Goal: Task Accomplishment & Management: Complete application form

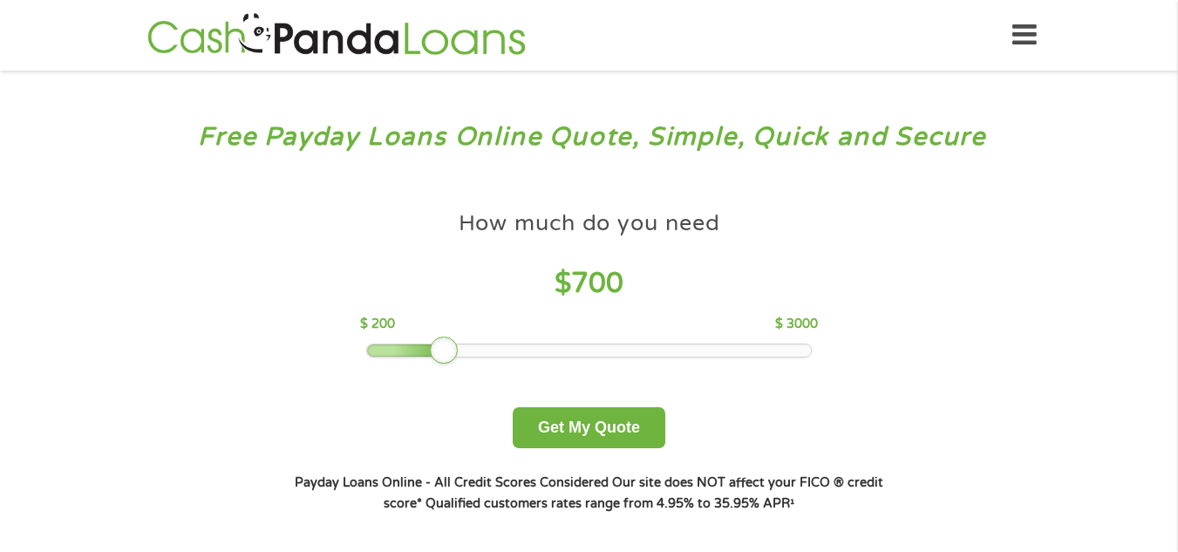
drag, startPoint x: 487, startPoint y: 356, endPoint x: 443, endPoint y: 353, distance: 43.7
click at [443, 353] on div at bounding box center [444, 351] width 28 height 28
click at [576, 430] on button "Get My Quote" at bounding box center [589, 427] width 153 height 41
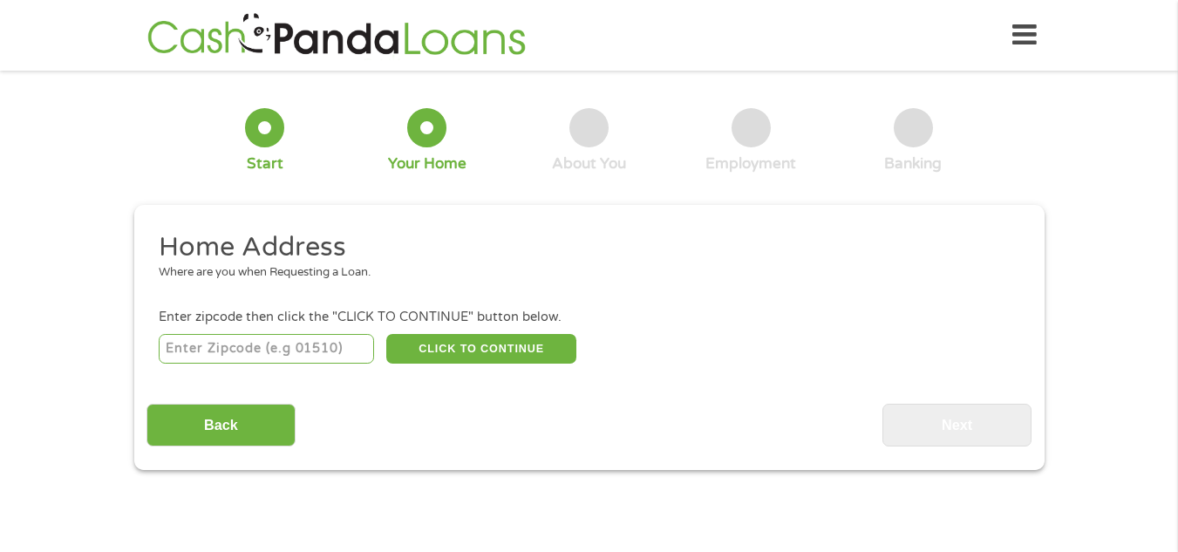
click at [297, 344] on input "number" at bounding box center [266, 349] width 215 height 30
type input "29150"
click at [446, 346] on button "CLICK TO CONTINUE" at bounding box center [481, 349] width 190 height 30
type input "29150"
type input "Sumter"
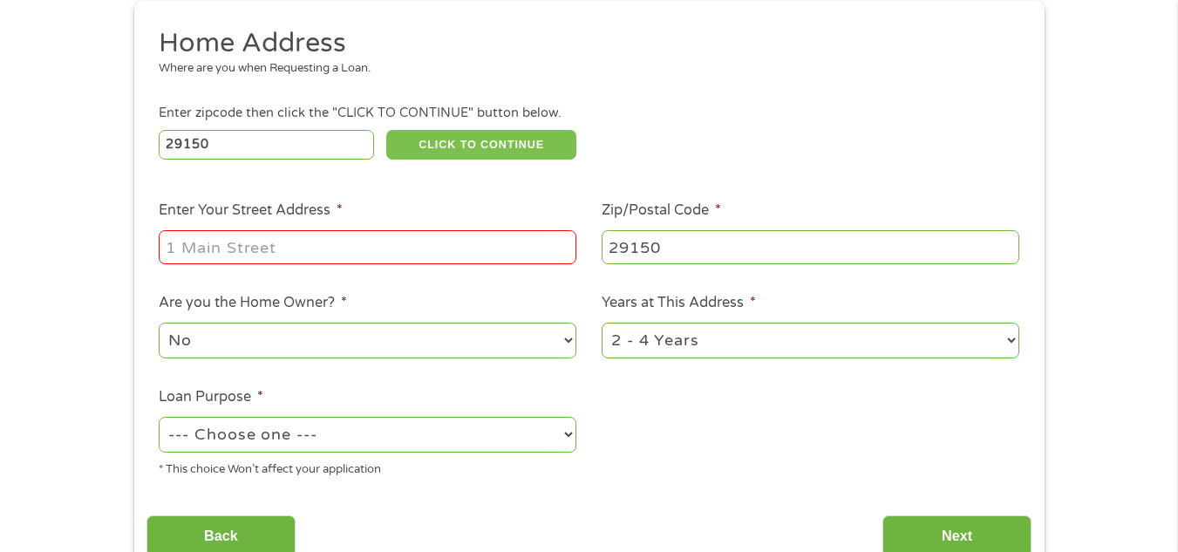
scroll to position [211, 0]
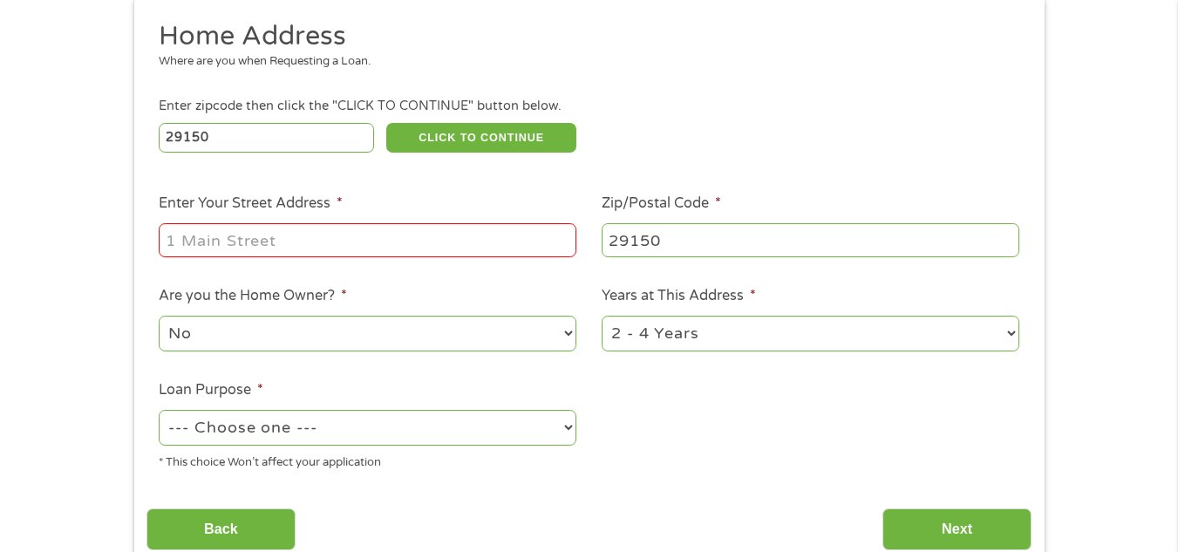
click at [521, 237] on input "Enter Your Street Address *" at bounding box center [368, 239] width 418 height 33
type input "[STREET_ADDRESS][PERSON_NAME]"
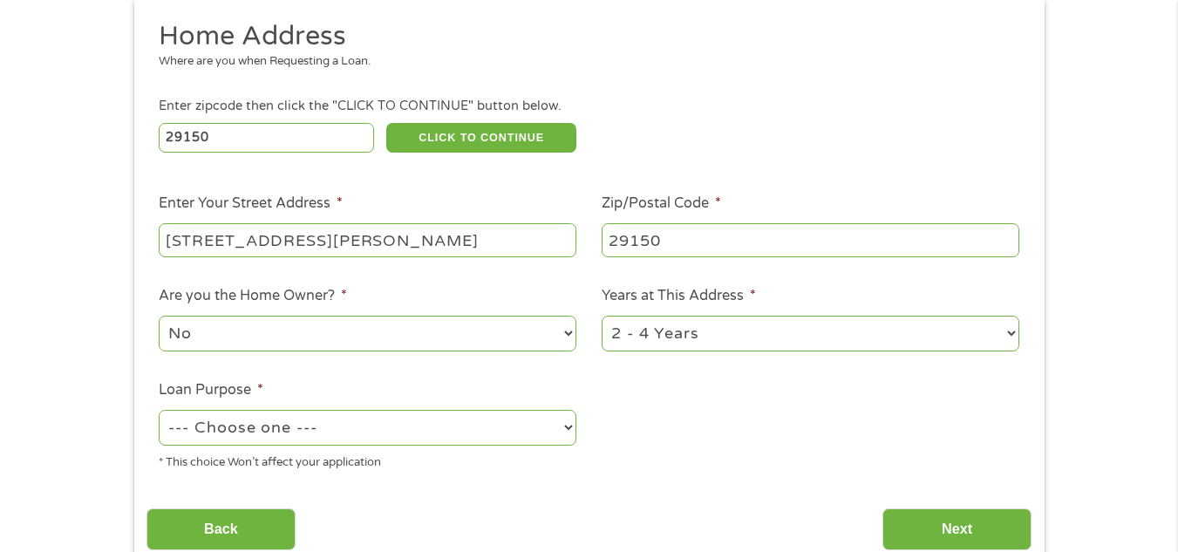
drag, startPoint x: 1013, startPoint y: 328, endPoint x: 678, endPoint y: 442, distance: 353.9
click at [678, 442] on ul "Home Address Where are you when Requesting a Loan. Enter zipcode then click the…" at bounding box center [589, 252] width 885 height 466
click at [569, 425] on select "--- Choose one --- Pay Bills Debt Consolidation Home Improvement Major Purchase…" at bounding box center [368, 428] width 418 height 36
drag, startPoint x: 553, startPoint y: 429, endPoint x: 733, endPoint y: 427, distance: 179.7
click at [733, 427] on ul "Home Address Where are you when Requesting a Loan. Enter zipcode then click the…" at bounding box center [589, 252] width 885 height 466
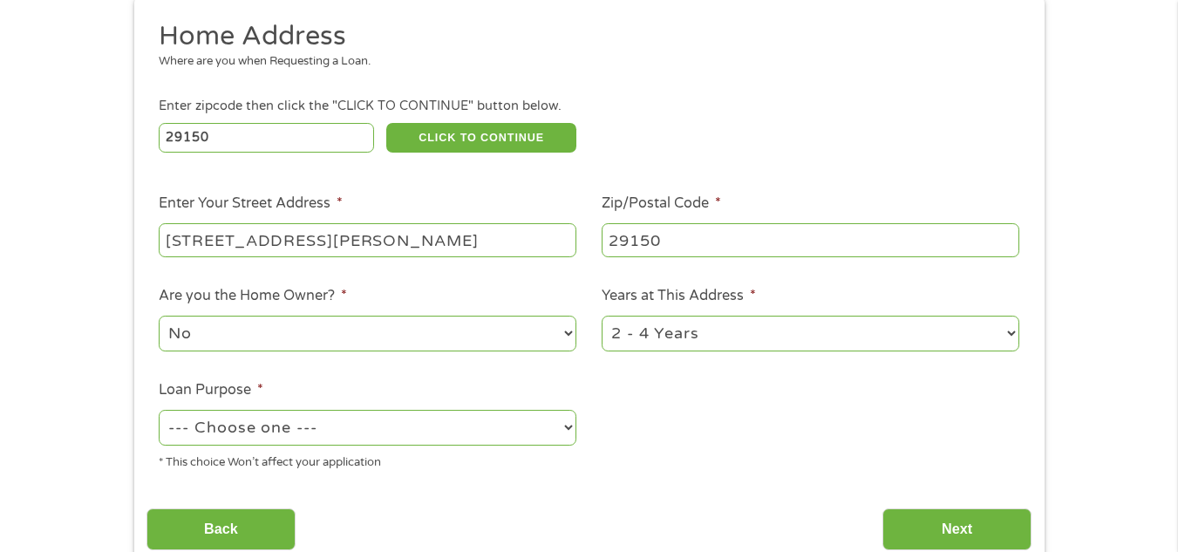
click at [566, 424] on select "--- Choose one --- Pay Bills Debt Consolidation Home Improvement Major Purchase…" at bounding box center [368, 428] width 418 height 36
select select "other"
click at [159, 410] on select "--- Choose one --- Pay Bills Debt Consolidation Home Improvement Major Purchase…" at bounding box center [368, 428] width 418 height 36
click at [959, 526] on input "Next" at bounding box center [957, 530] width 149 height 43
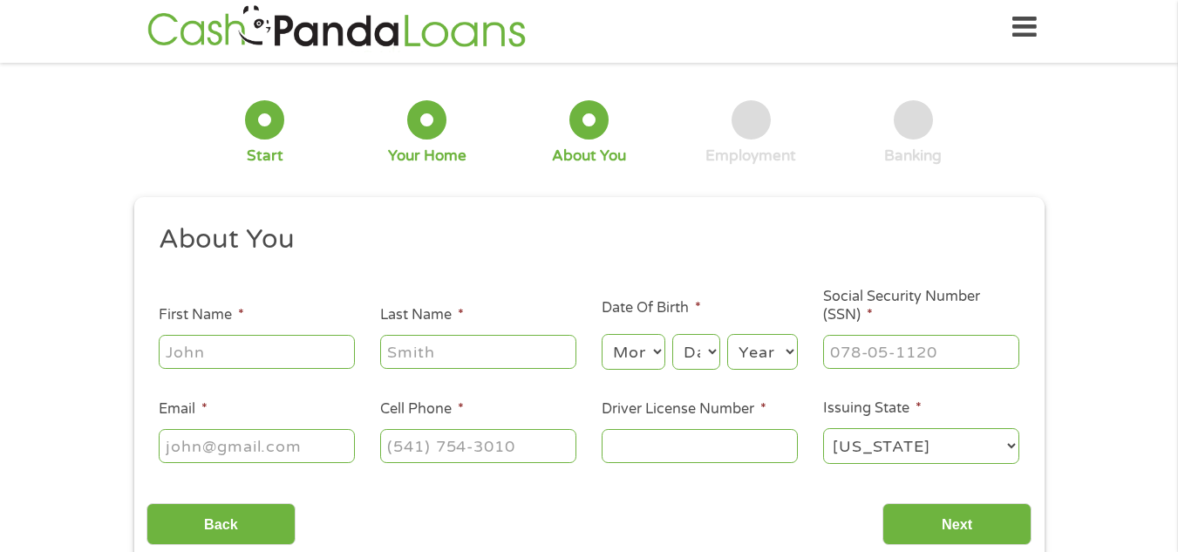
scroll to position [0, 0]
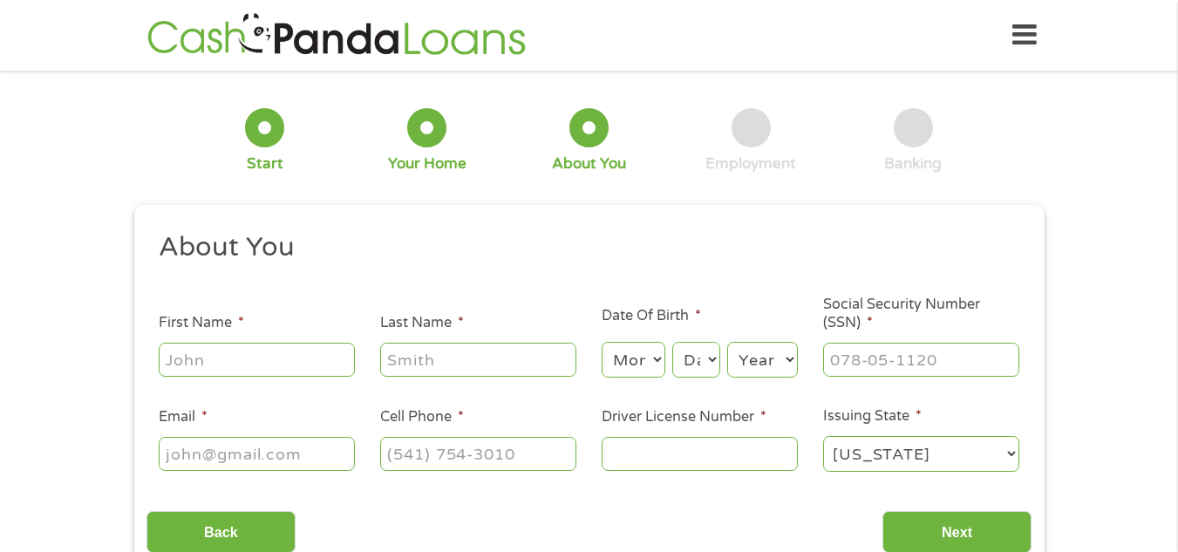
click at [340, 358] on input "First Name *" at bounding box center [257, 359] width 196 height 33
type input "[PERSON_NAME]"
type input "[PHONE_NUMBER]"
click at [653, 358] on select "Month 1 2 3 4 5 6 7 8 9 10 11 12" at bounding box center [634, 360] width 64 height 36
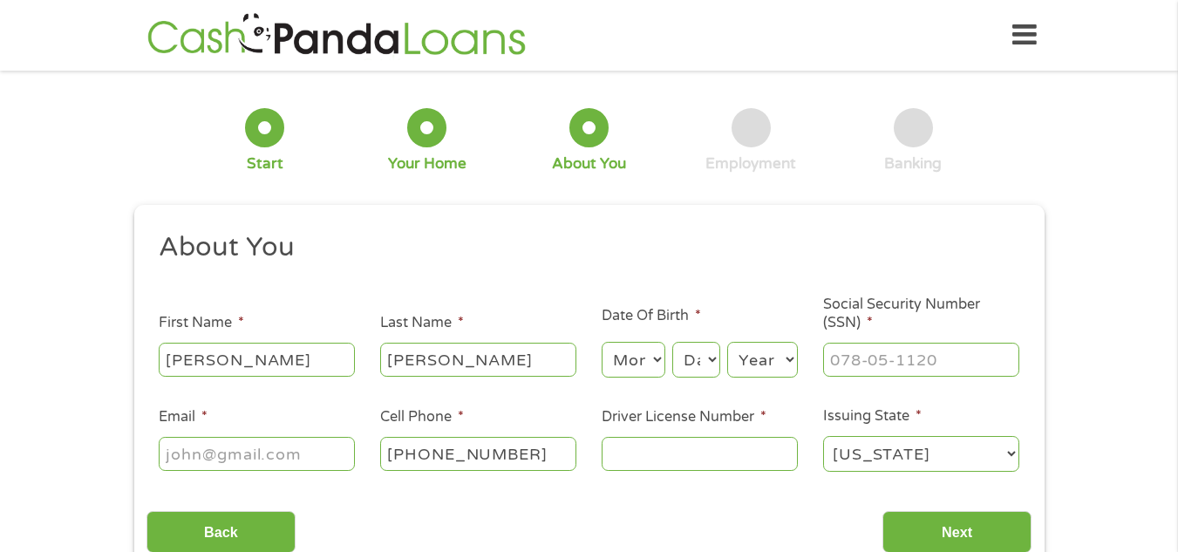
select select "6"
click at [602, 342] on select "Month 1 2 3 4 5 6 7 8 9 10 11 12" at bounding box center [634, 360] width 64 height 36
click at [717, 361] on select "Day 1 2 3 4 5 6 7 8 9 10 11 12 13 14 15 16 17 18 19 20 21 22 23 24 25 26 27 28 …" at bounding box center [696, 360] width 47 height 36
select select "12"
click at [673, 342] on select "Day 1 2 3 4 5 6 7 8 9 10 11 12 13 14 15 16 17 18 19 20 21 22 23 24 25 26 27 28 …" at bounding box center [696, 360] width 47 height 36
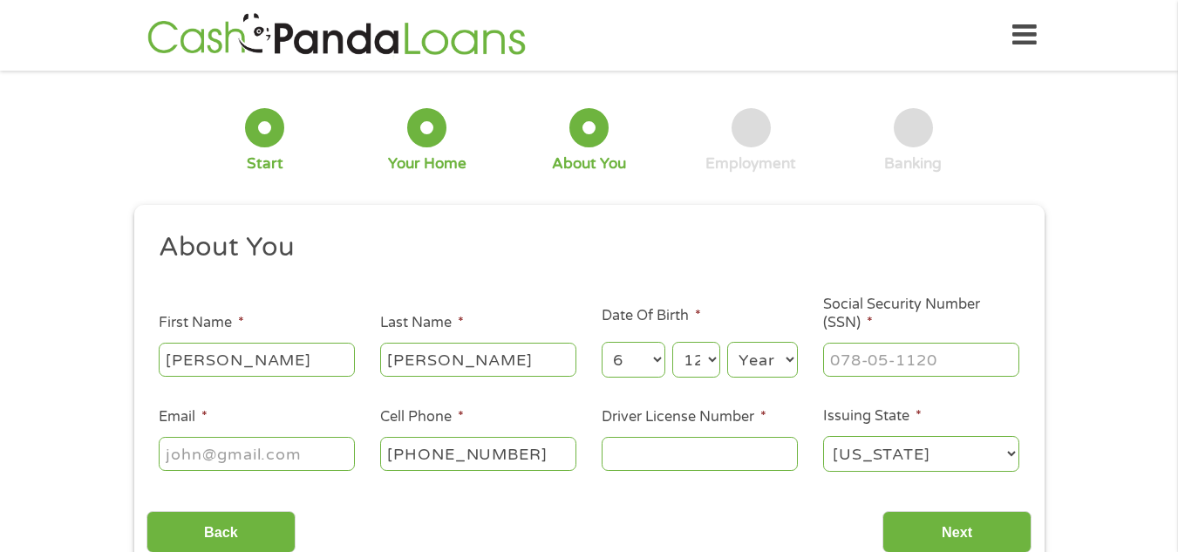
click at [783, 364] on select "Year [DATE] 2006 2005 2004 2003 2002 2001 2000 1999 1998 1997 1996 1995 1994 19…" at bounding box center [762, 360] width 71 height 36
select select "1973"
click at [727, 342] on select "Year [DATE] 2006 2005 2004 2003 2002 2001 2000 1999 1998 1997 1996 1995 1994 19…" at bounding box center [762, 360] width 71 height 36
click at [838, 359] on input "___-__-____" at bounding box center [921, 359] width 196 height 33
type input "251-27-1704"
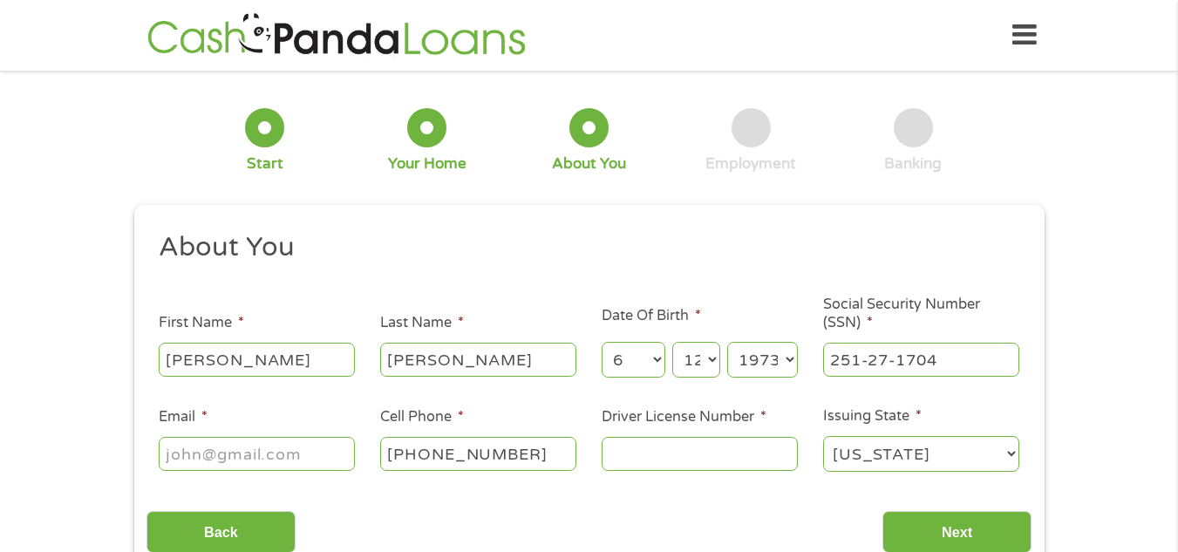
click at [293, 459] on input "Email *" at bounding box center [257, 453] width 196 height 33
type input "[EMAIL_ADDRESS][DOMAIN_NAME]"
click at [614, 455] on input "Driver License Number *" at bounding box center [700, 453] width 196 height 33
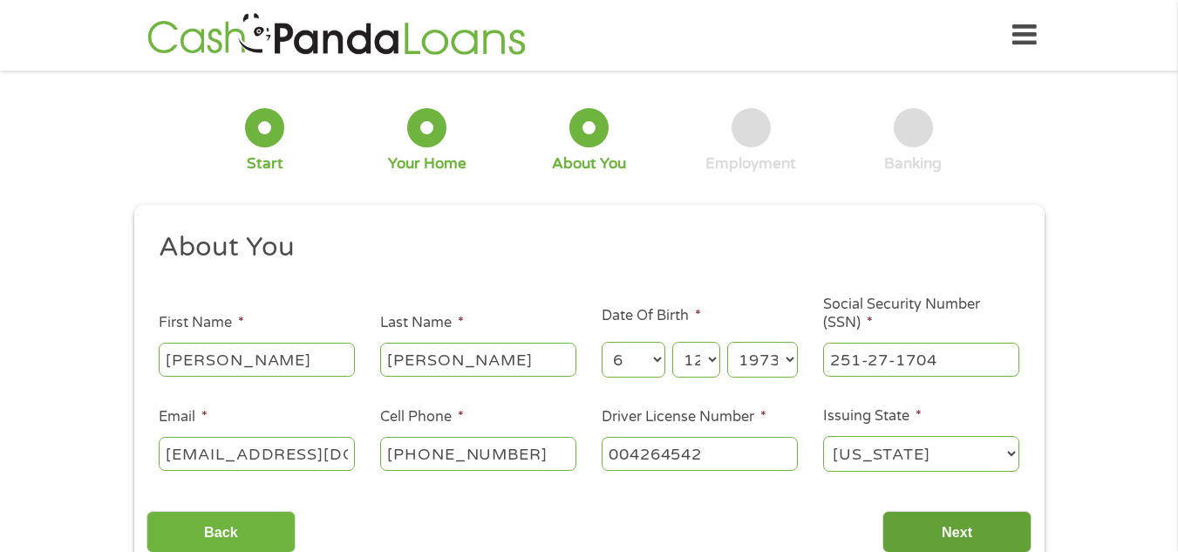
type input "004264542"
click at [943, 525] on input "Next" at bounding box center [957, 532] width 149 height 43
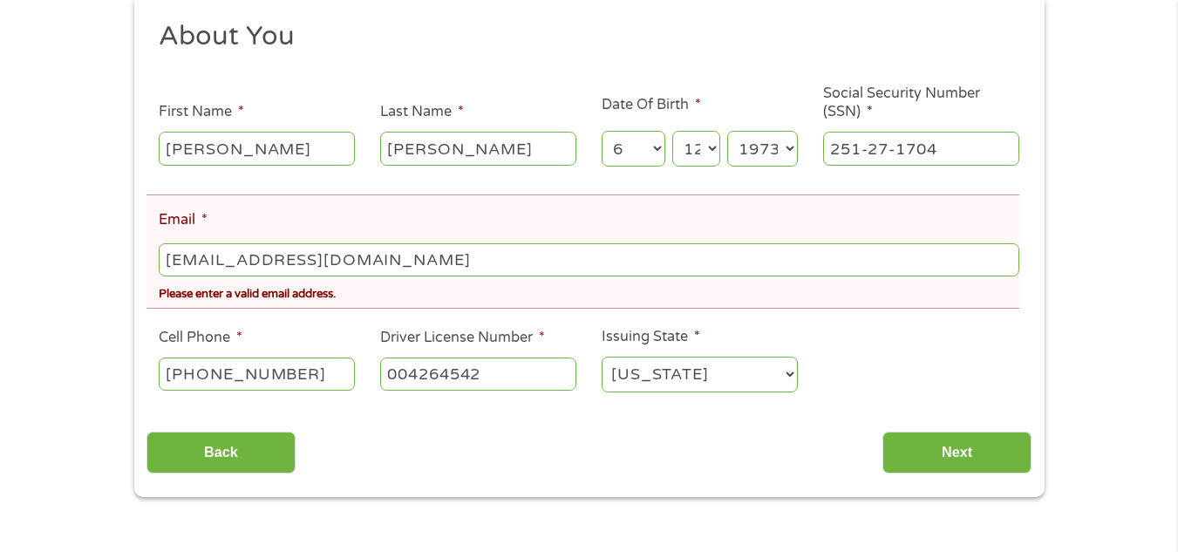
scroll to position [298, 0]
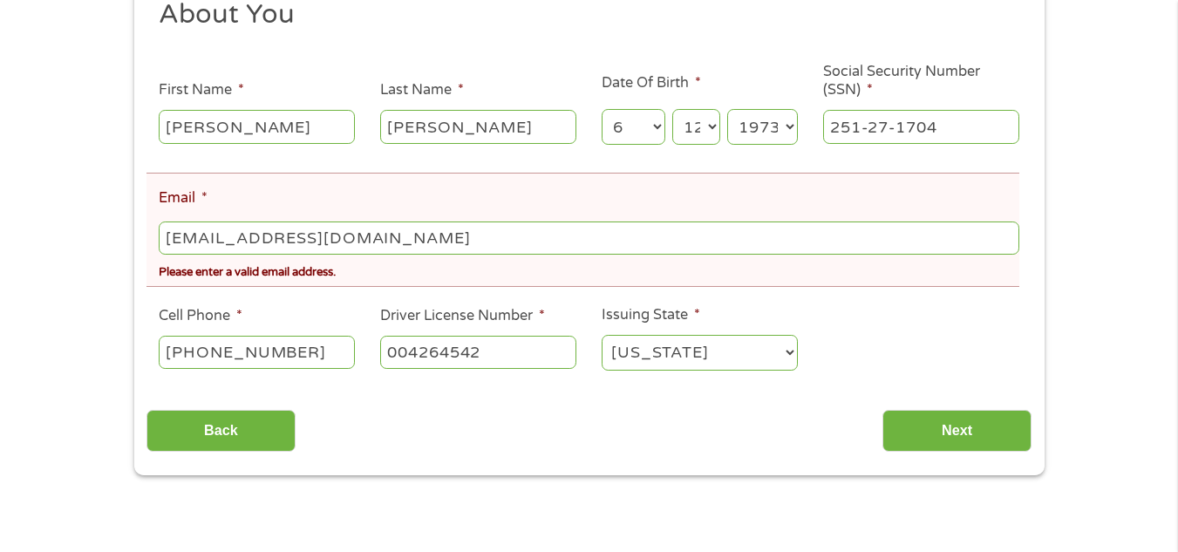
click at [368, 250] on input "[EMAIL_ADDRESS][DOMAIN_NAME]" at bounding box center [589, 238] width 860 height 33
type input "c"
type input "[EMAIL_ADDRESS][DOMAIN_NAME]"
click at [945, 437] on input "Next" at bounding box center [957, 431] width 149 height 43
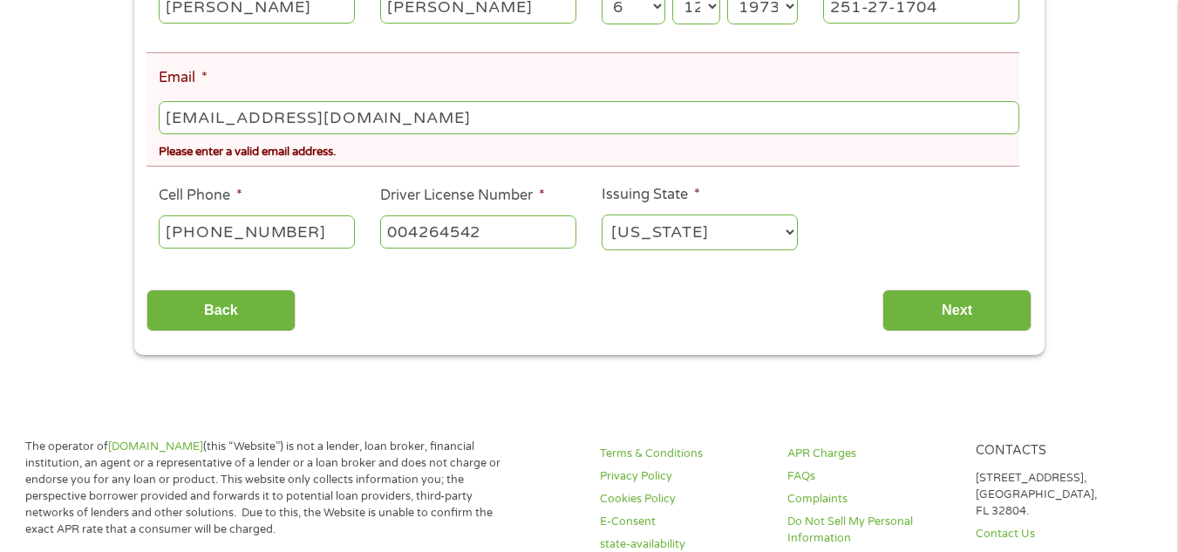
scroll to position [441, 0]
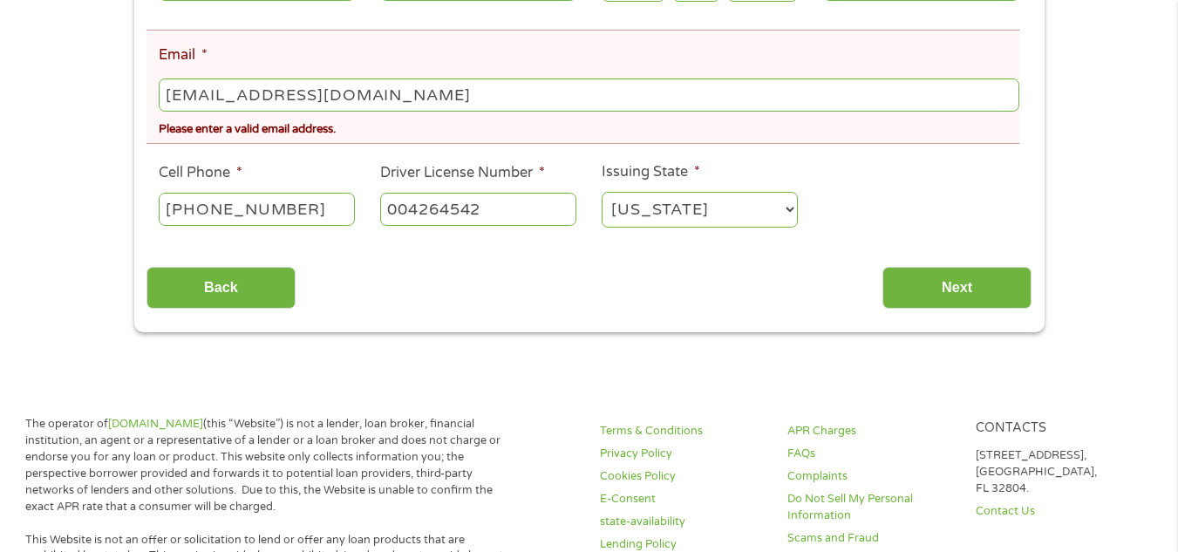
click at [356, 95] on input "[EMAIL_ADDRESS][DOMAIN_NAME]" at bounding box center [589, 95] width 860 height 33
type input "c"
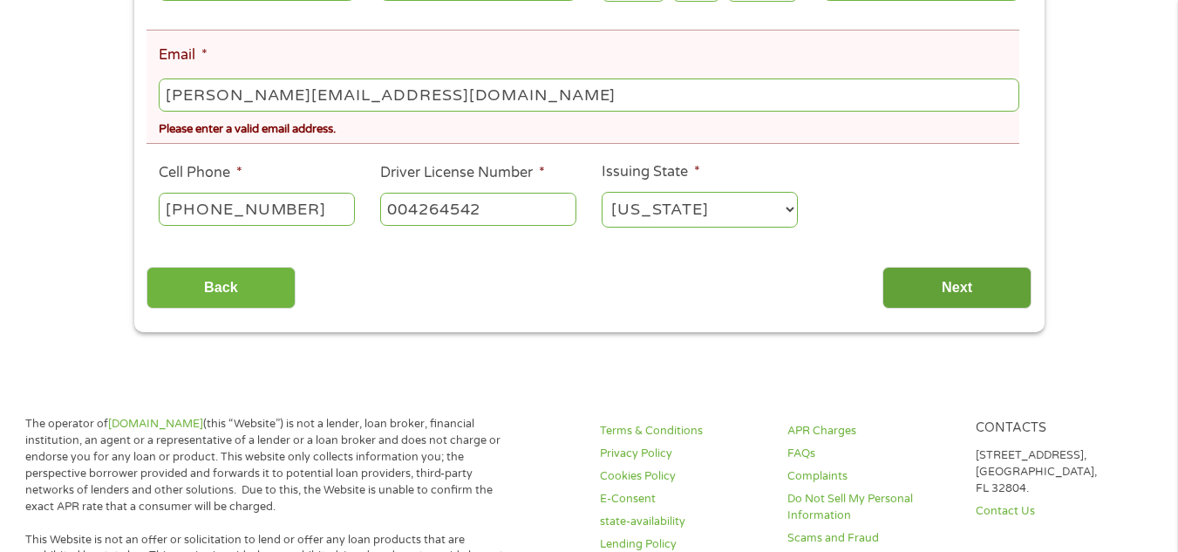
type input "[PERSON_NAME][EMAIL_ADDRESS][DOMAIN_NAME]"
click at [918, 283] on input "Next" at bounding box center [957, 288] width 149 height 43
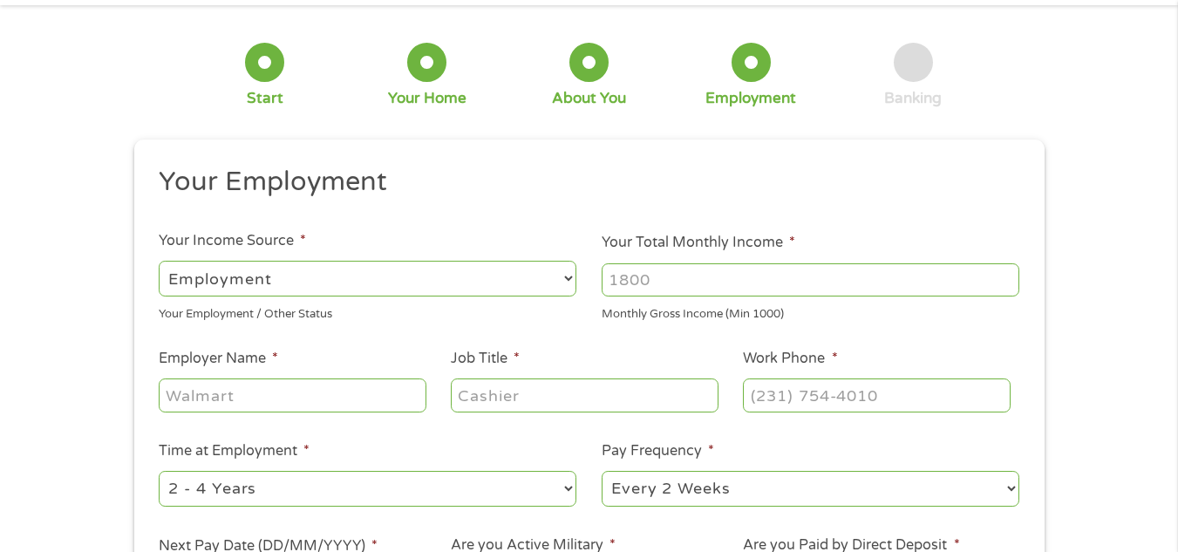
scroll to position [0, 0]
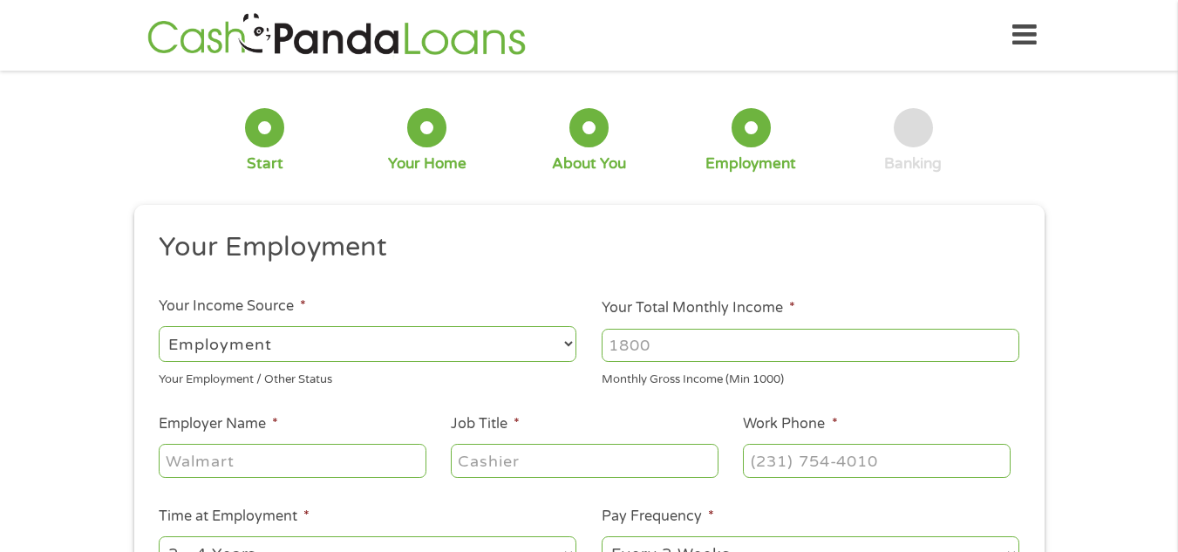
click at [818, 260] on h2 "Your Employment" at bounding box center [583, 247] width 848 height 35
click at [573, 341] on select "--- Choose one --- Employment [DEMOGRAPHIC_DATA] Benefits" at bounding box center [368, 344] width 418 height 36
select select "benefits"
click at [159, 326] on select "--- Choose one --- Employment [DEMOGRAPHIC_DATA] Benefits" at bounding box center [368, 344] width 418 height 36
type input "Other"
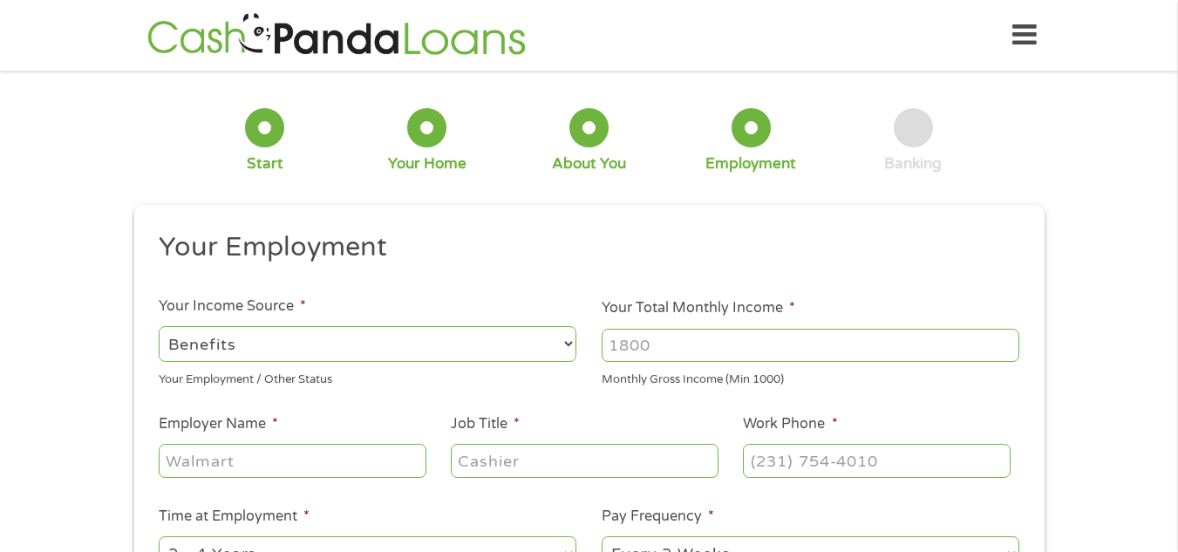
type input "[PHONE_NUMBER]"
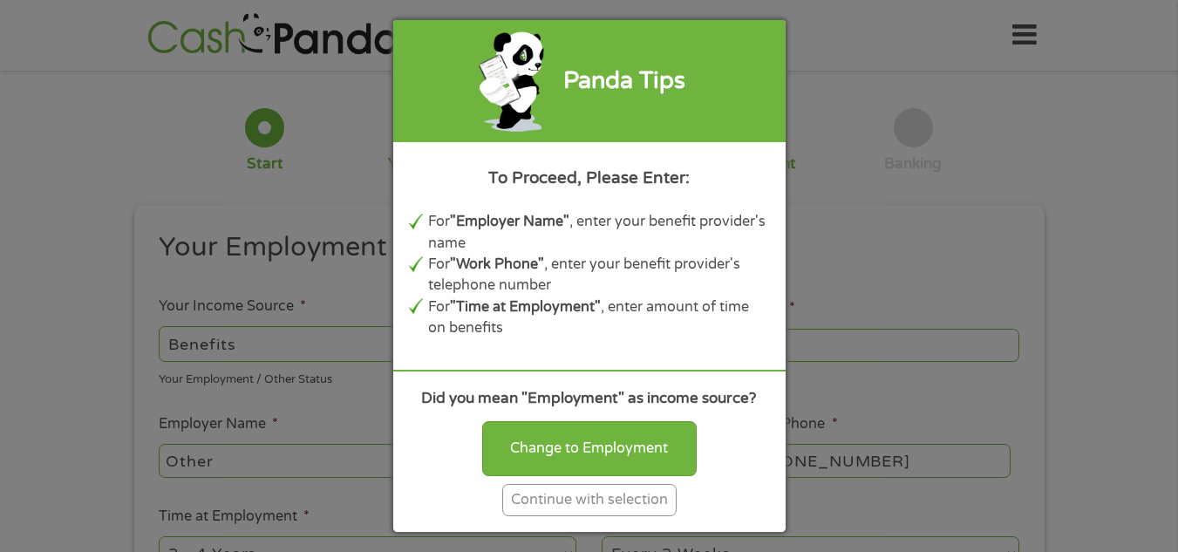
click at [915, 291] on div "Panda Tips To Proceed, Please Enter: For "Employer Name" , enter your benefit p…" at bounding box center [589, 276] width 1178 height 552
click at [635, 512] on div "Continue with selection" at bounding box center [589, 500] width 174 height 32
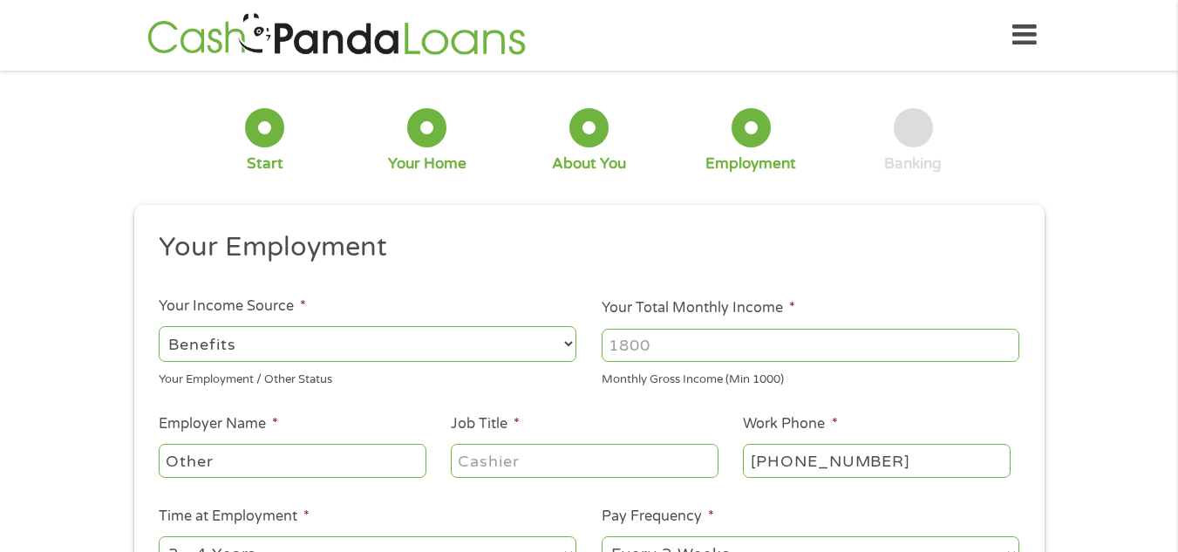
click at [714, 349] on input "Your Total Monthly Income *" at bounding box center [811, 345] width 418 height 33
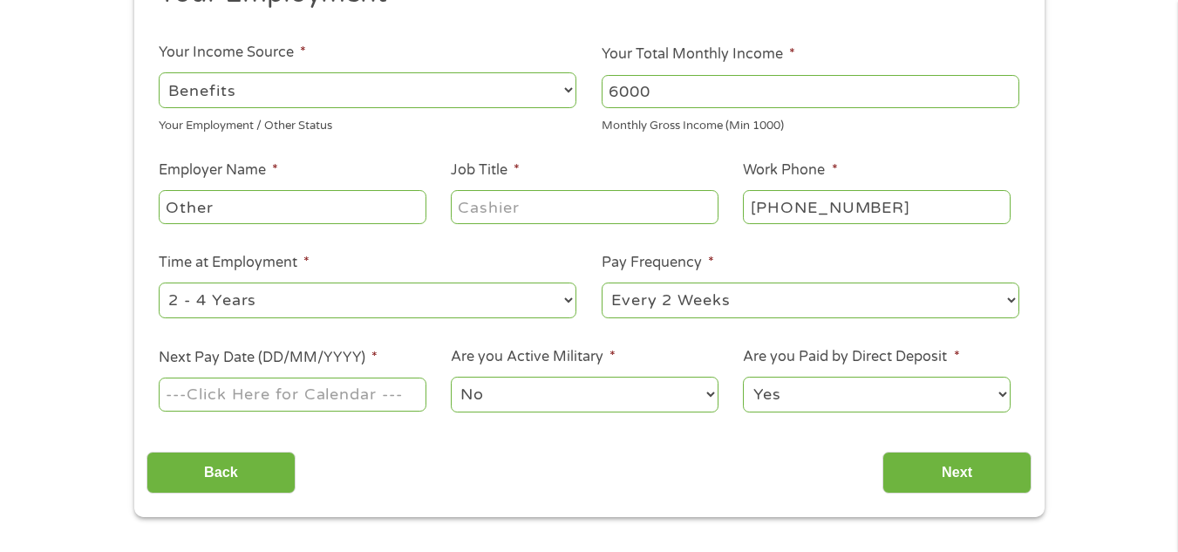
scroll to position [310, 0]
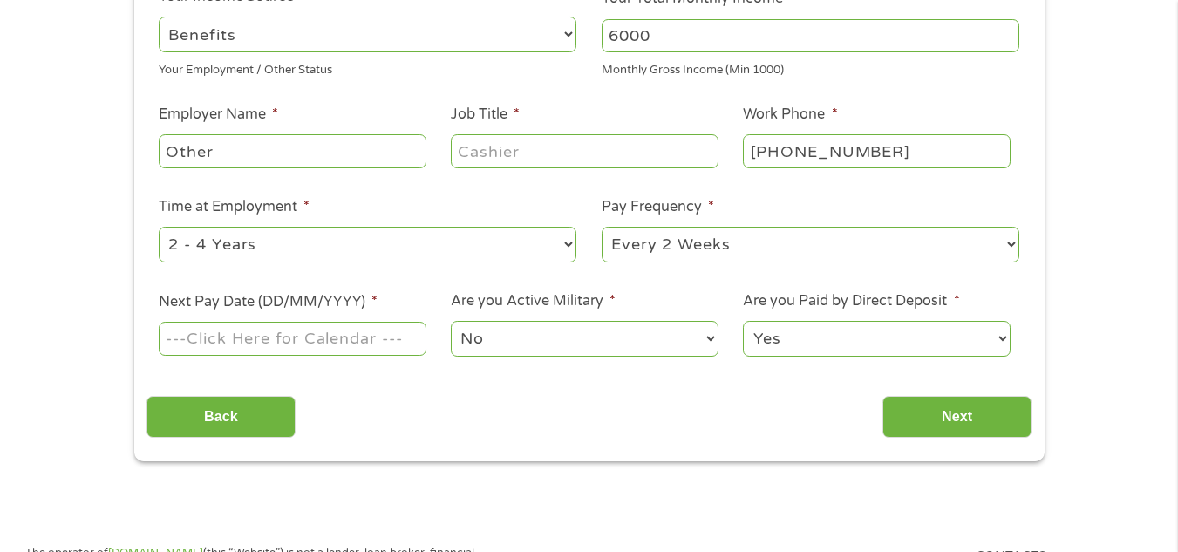
type input "6000"
click at [623, 147] on input "Job Title *" at bounding box center [584, 150] width 267 height 33
type input "Retired"
click at [552, 248] on select "--- Choose one --- 1 Year or less 1 - 2 Years 2 - 4 Years Over 4 Years" at bounding box center [368, 245] width 418 height 36
select select "60months"
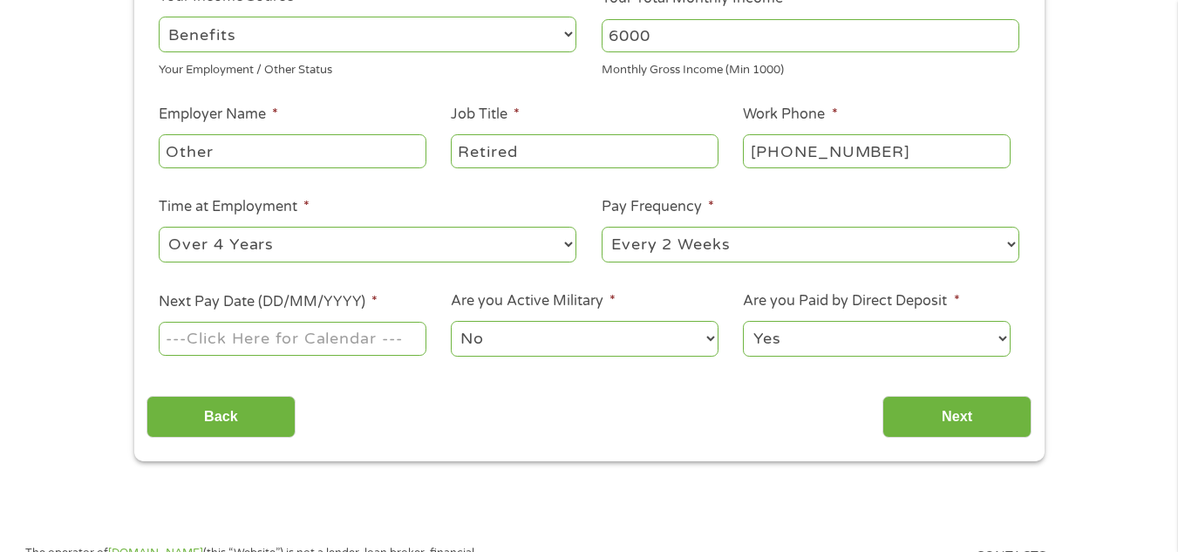
click at [159, 227] on select "--- Choose one --- 1 Year or less 1 - 2 Years 2 - 4 Years Over 4 Years" at bounding box center [368, 245] width 418 height 36
click at [1011, 245] on select "--- Choose one --- Every 2 Weeks Every Week Monthly Semi-Monthly" at bounding box center [811, 245] width 418 height 36
select select "monthly"
click at [602, 227] on select "--- Choose one --- Every 2 Weeks Every Week Monthly Semi-Monthly" at bounding box center [811, 245] width 418 height 36
click at [399, 334] on input "Next Pay Date (DD/MM/YYYY) *" at bounding box center [292, 338] width 267 height 33
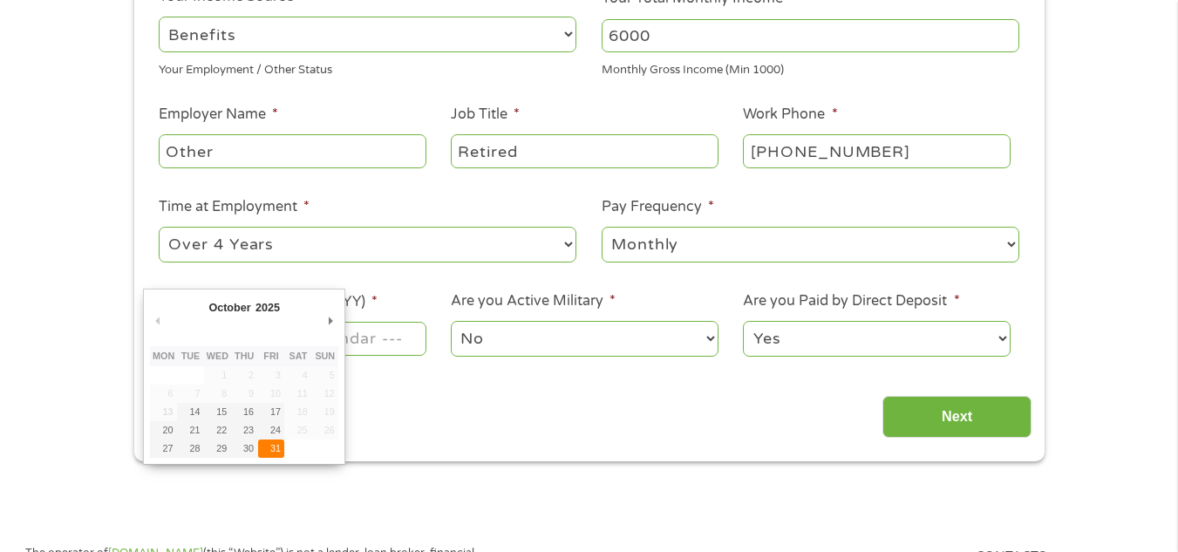
type input "[DATE]"
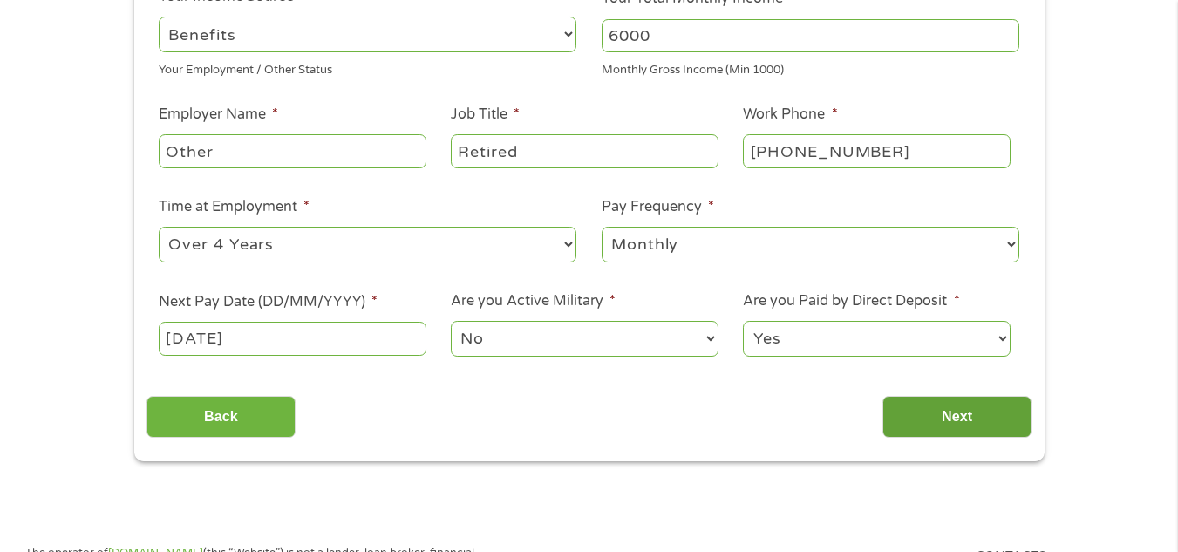
click at [926, 417] on input "Next" at bounding box center [957, 417] width 149 height 43
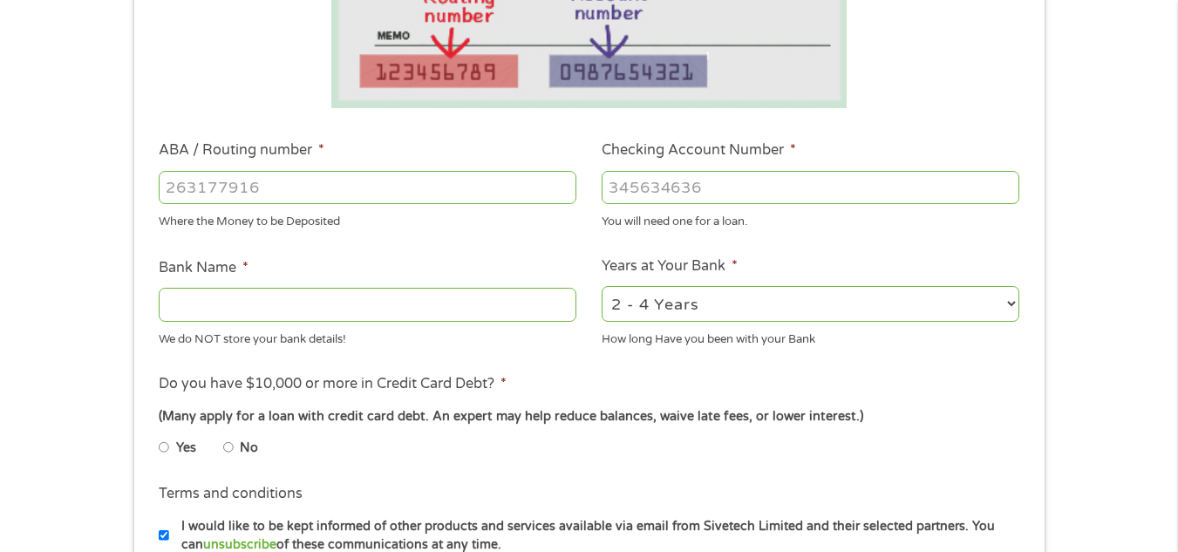
scroll to position [438, 0]
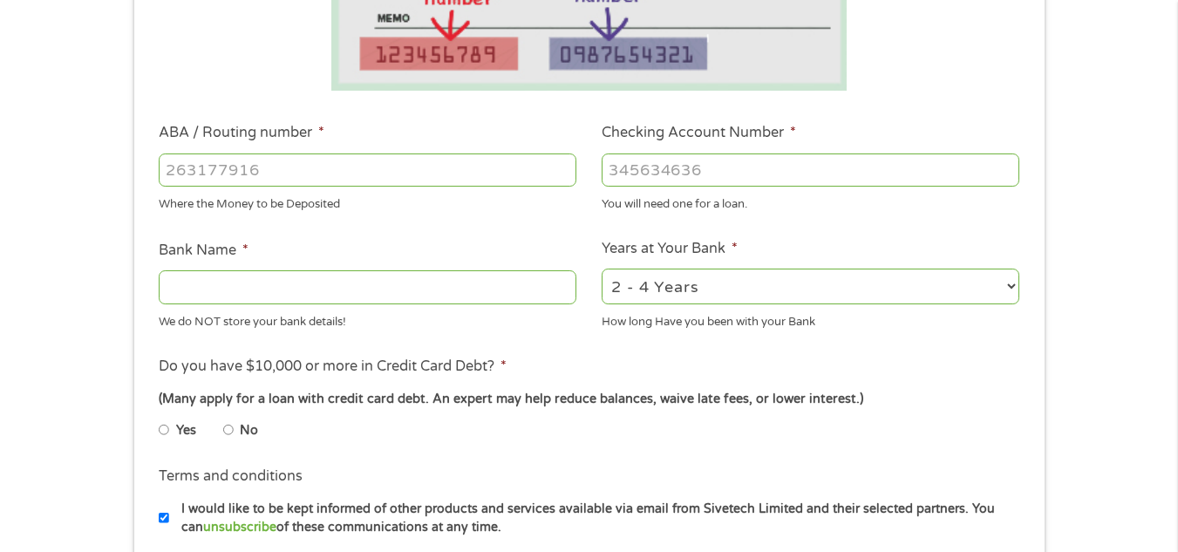
click at [448, 173] on input "ABA / Routing number *" at bounding box center [368, 170] width 418 height 33
click at [311, 284] on input "Bank Name *" at bounding box center [368, 286] width 418 height 33
type input "synovous"
click at [270, 174] on input "ABA / Routing number *" at bounding box center [368, 170] width 418 height 33
type input "061100606"
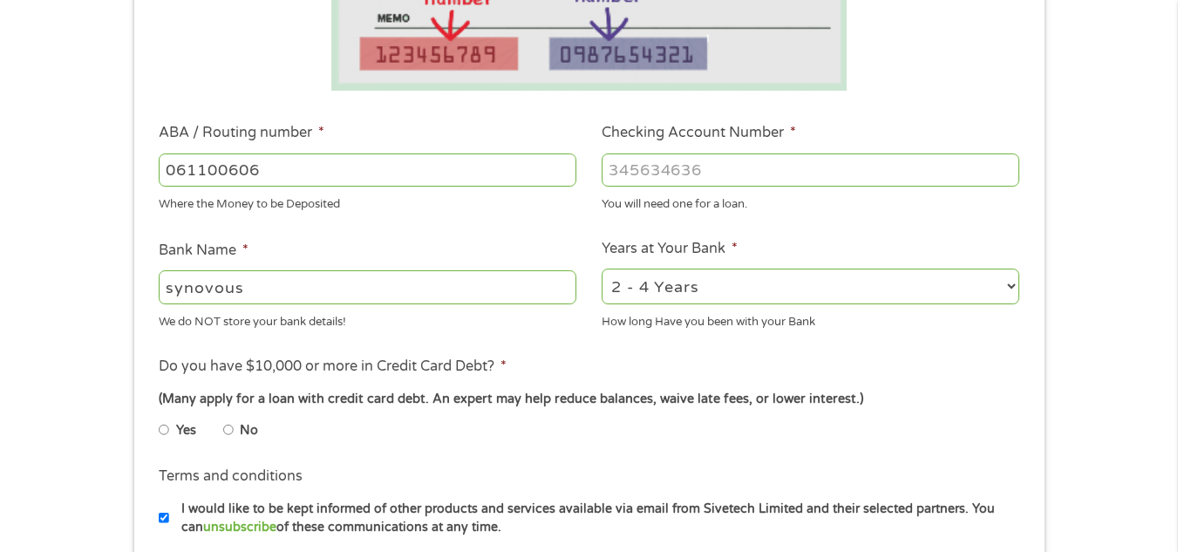
type input "CBT A DIV OF SYNOVUS BK"
type input "061100606"
click at [626, 168] on input "Checking Account Number *" at bounding box center [811, 170] width 418 height 33
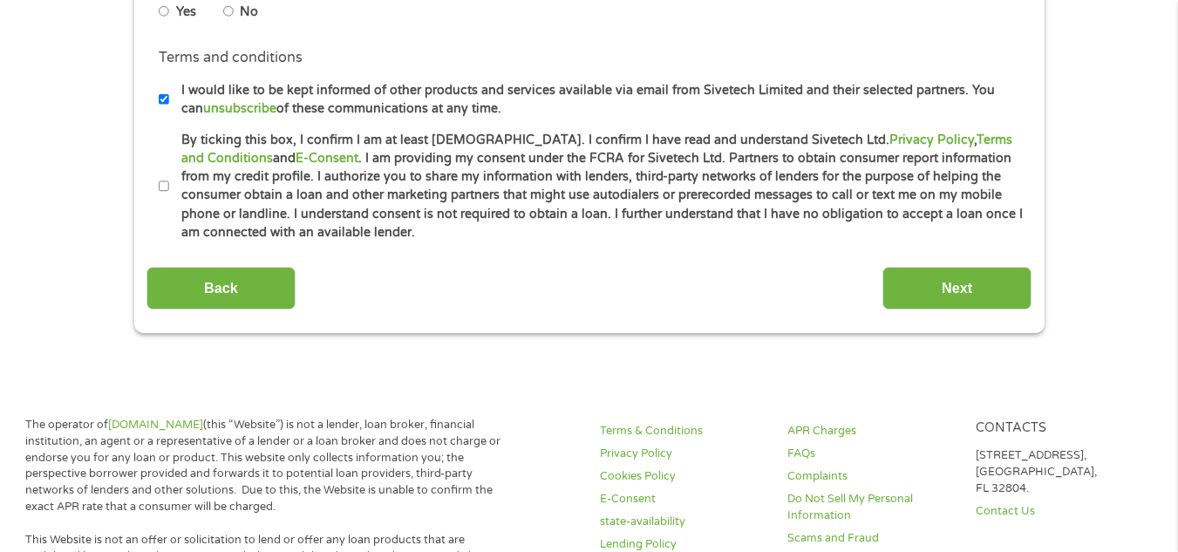
scroll to position [914, 0]
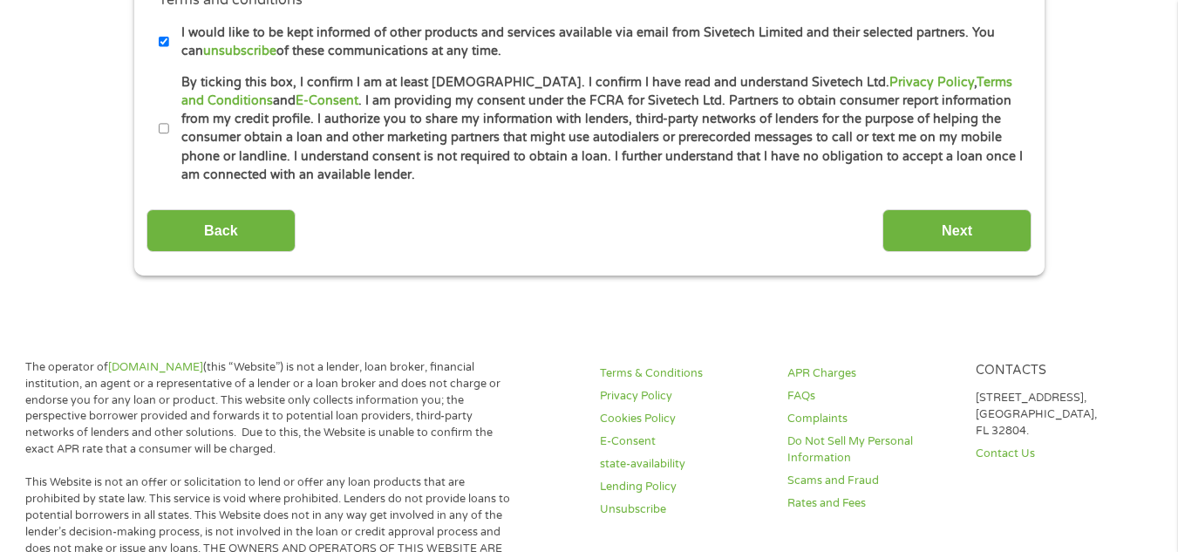
type input "01021305394"
click at [166, 124] on input "By ticking this box, I confirm I am at least [DEMOGRAPHIC_DATA]. I confirm I ha…" at bounding box center [164, 129] width 10 height 28
checkbox input "true"
click at [920, 229] on input "Next" at bounding box center [957, 230] width 149 height 43
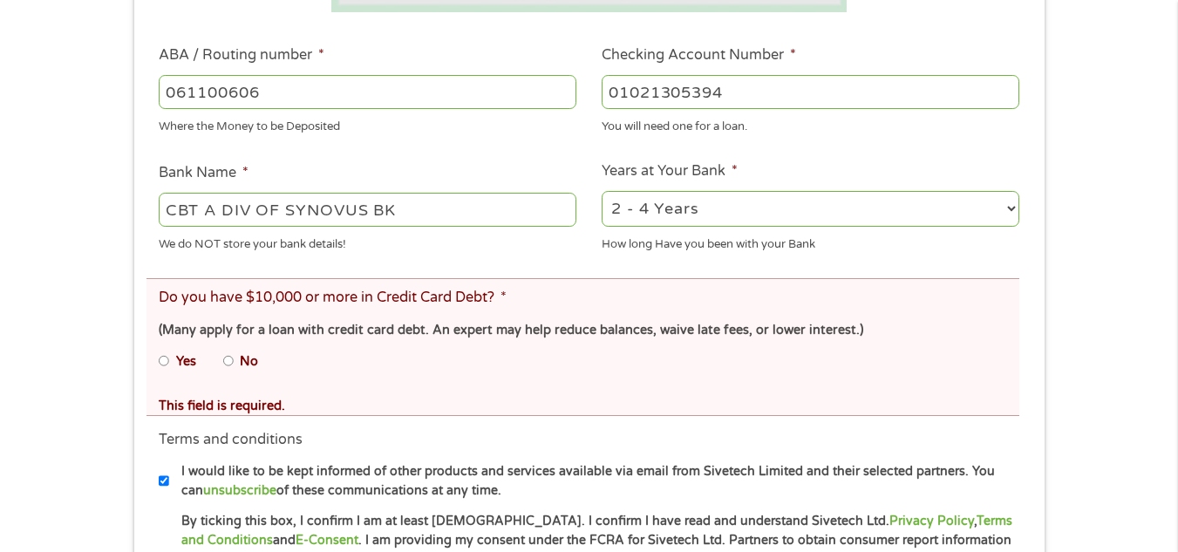
scroll to position [627, 0]
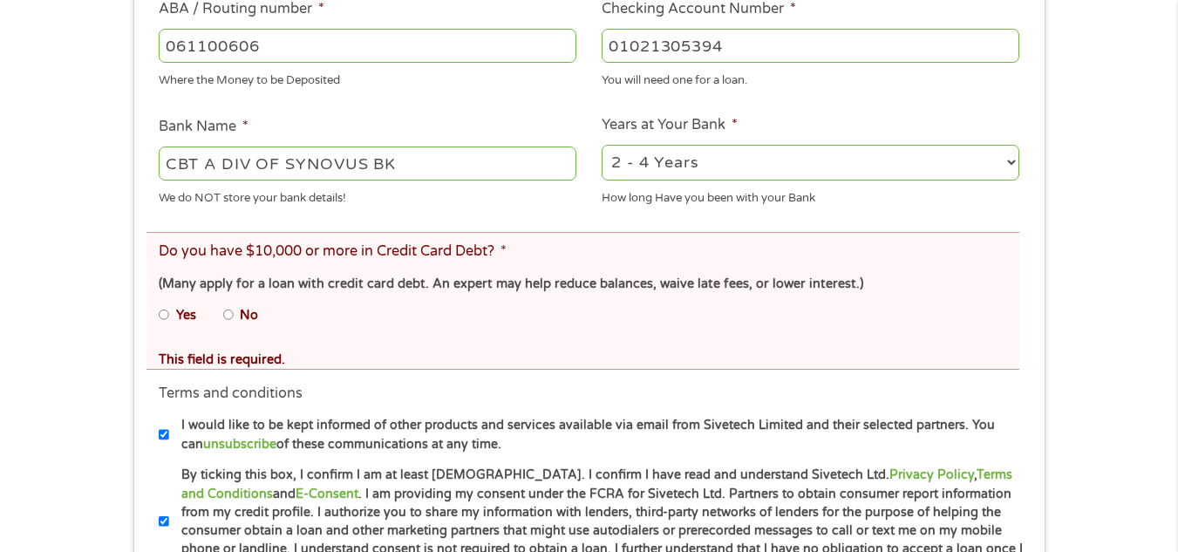
click at [230, 314] on input "No" at bounding box center [228, 315] width 10 height 28
radio input "true"
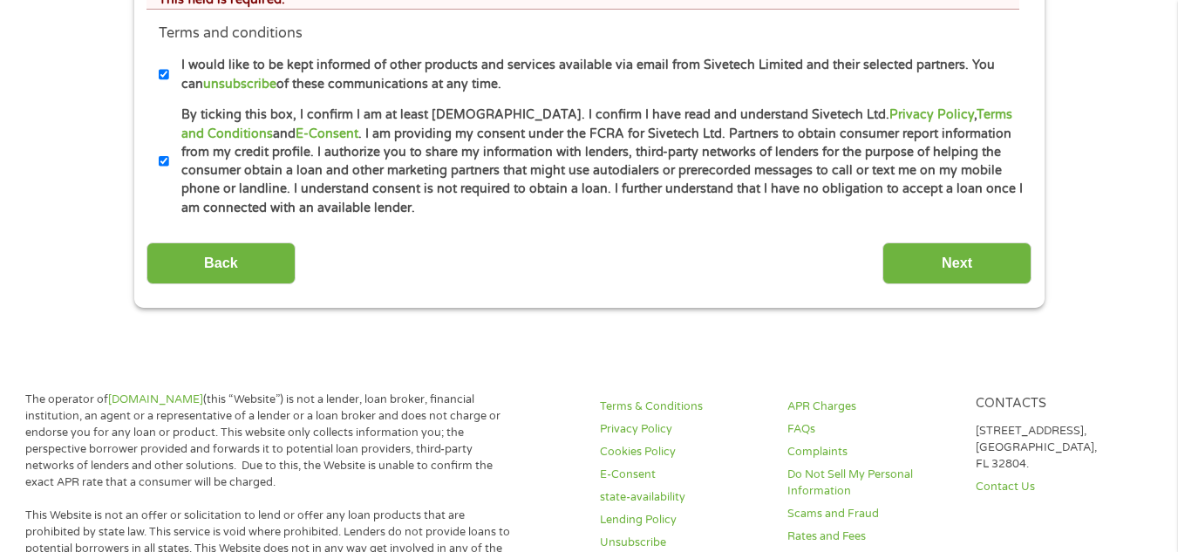
scroll to position [1046, 0]
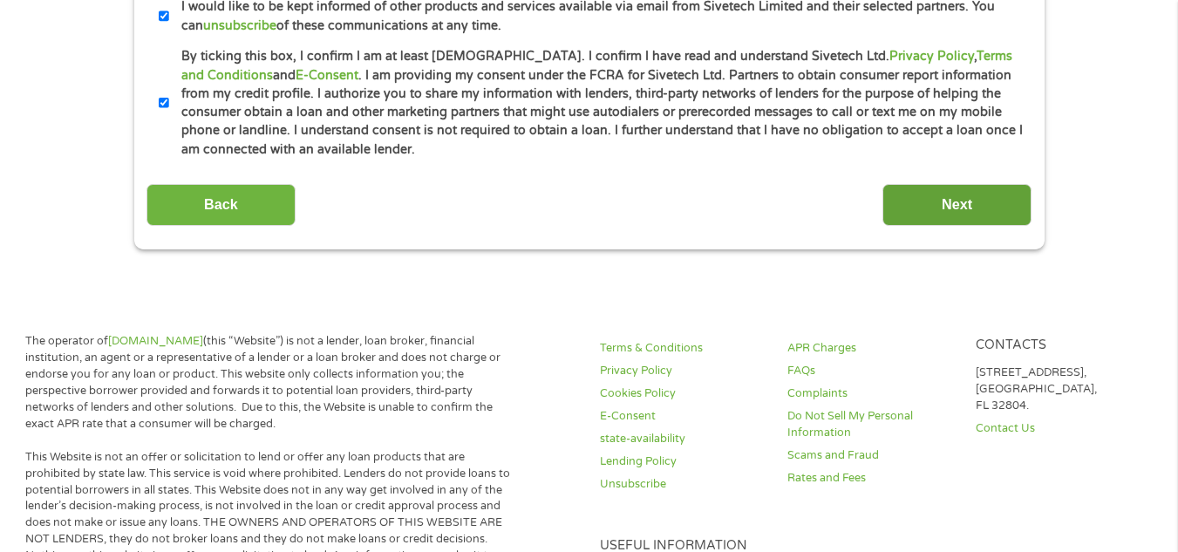
click at [995, 201] on input "Next" at bounding box center [957, 205] width 149 height 43
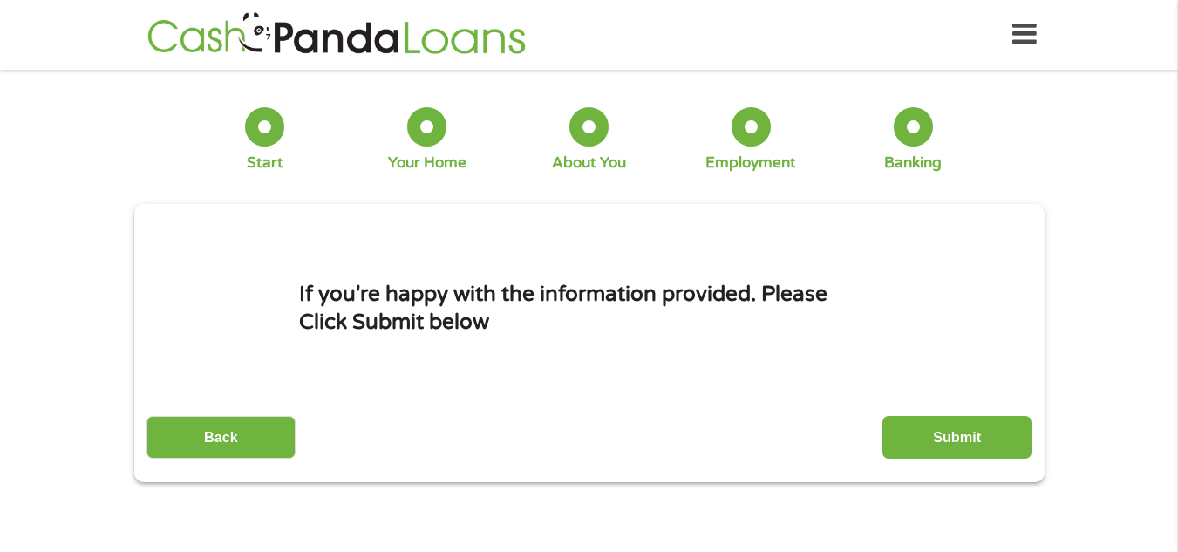
scroll to position [0, 0]
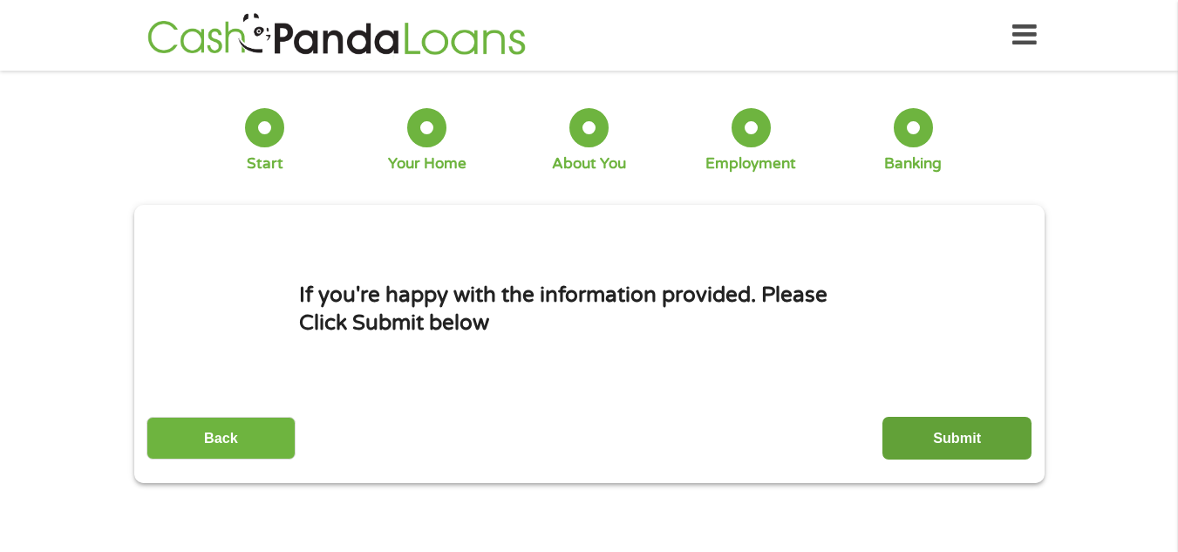
click at [951, 436] on input "Submit" at bounding box center [957, 438] width 149 height 43
